Goal: Information Seeking & Learning: Learn about a topic

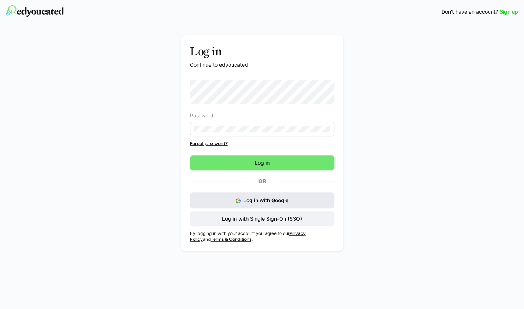
click at [240, 205] on button "Log in with Google" at bounding box center [262, 200] width 144 height 16
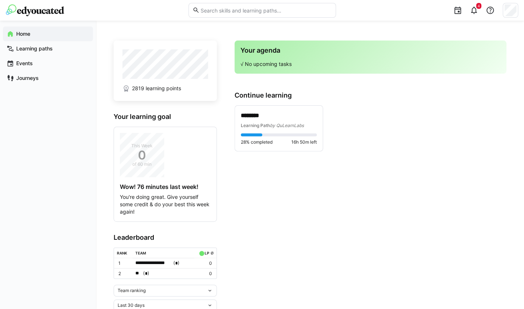
click at [133, 86] on span "2819 learning points" at bounding box center [156, 88] width 49 height 7
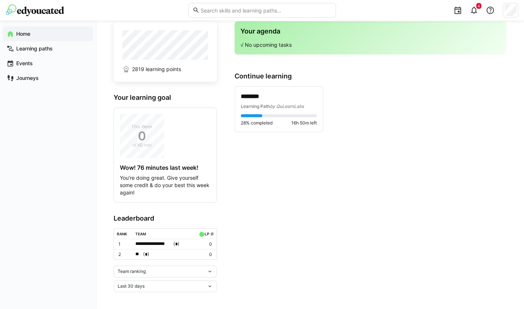
click at [184, 271] on div "Team ranking" at bounding box center [162, 271] width 89 height 5
click at [172, 296] on div "Individual ranking" at bounding box center [165, 298] width 94 height 6
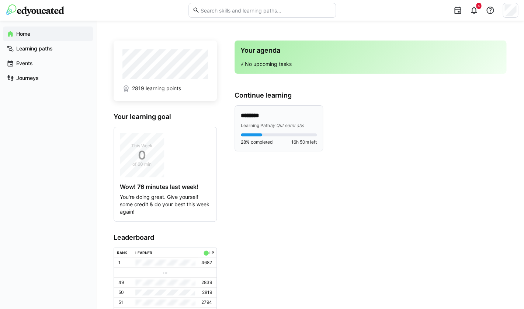
click at [279, 120] on p "********" at bounding box center [279, 116] width 76 height 8
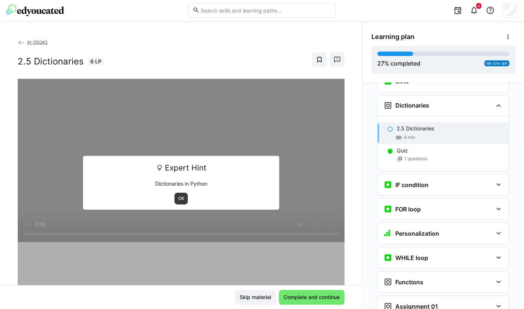
scroll to position [443, 0]
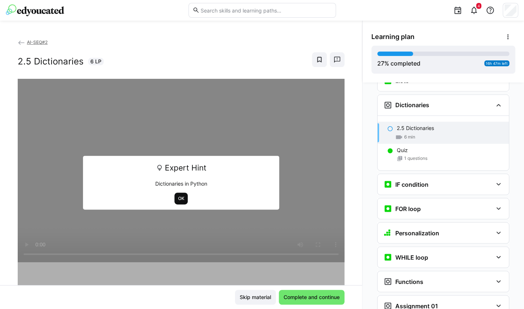
click at [180, 201] on span "OK" at bounding box center [181, 199] width 8 height 6
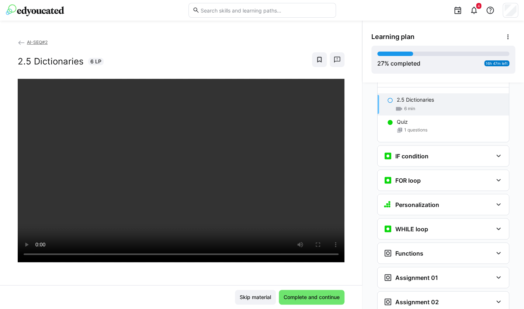
scroll to position [472, 0]
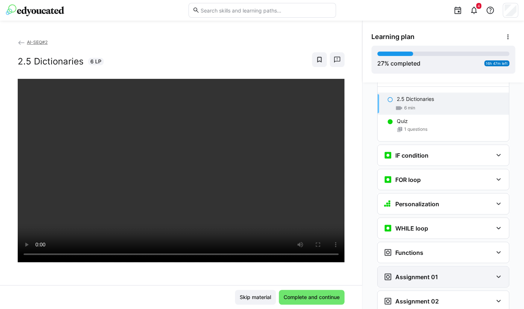
click at [414, 273] on h3 "Assignment 01" at bounding box center [416, 276] width 43 height 7
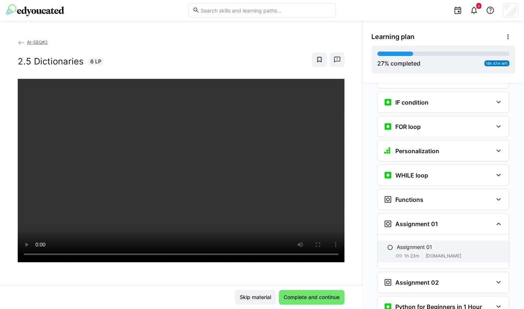
click at [398, 243] on p "Assignment 01" at bounding box center [414, 246] width 35 height 7
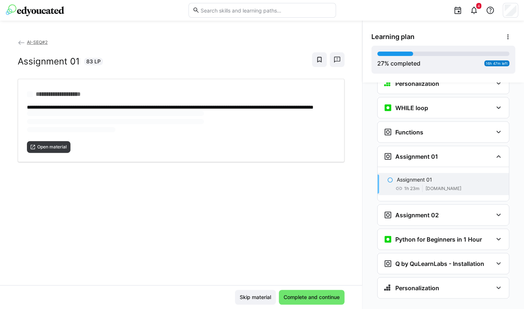
scroll to position [593, 0]
click at [59, 126] on span "Open material" at bounding box center [48, 123] width 43 height 12
